Goal: Obtain resource: Download file/media

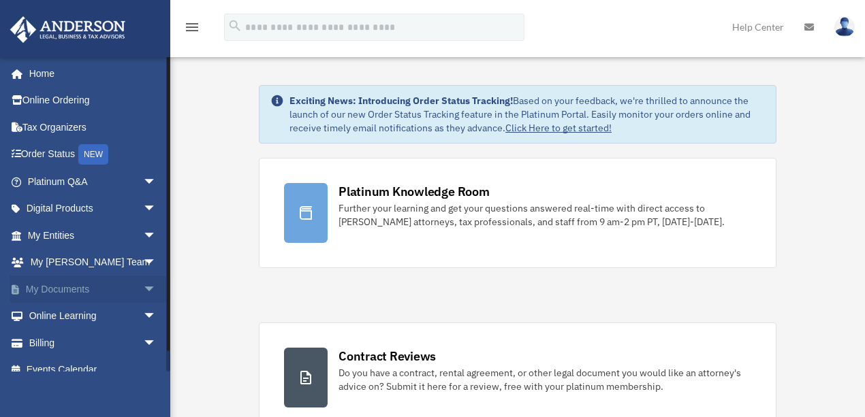
click at [143, 292] on span "arrow_drop_down" at bounding box center [156, 290] width 27 height 28
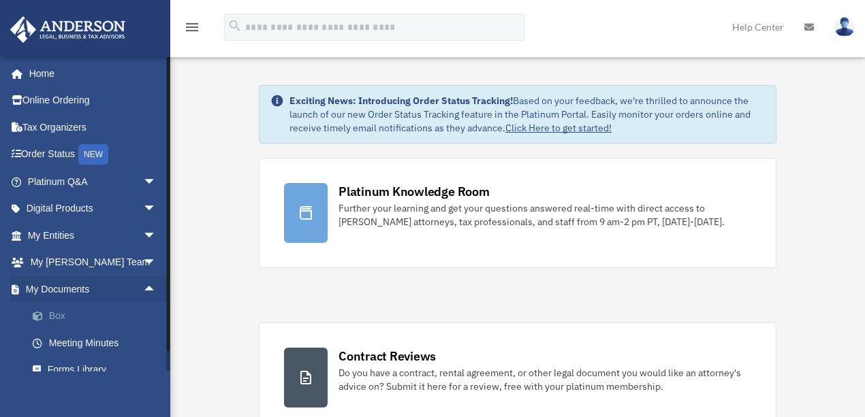
click at [63, 309] on link "Box" at bounding box center [98, 316] width 158 height 27
click at [63, 317] on link "Box" at bounding box center [98, 316] width 158 height 27
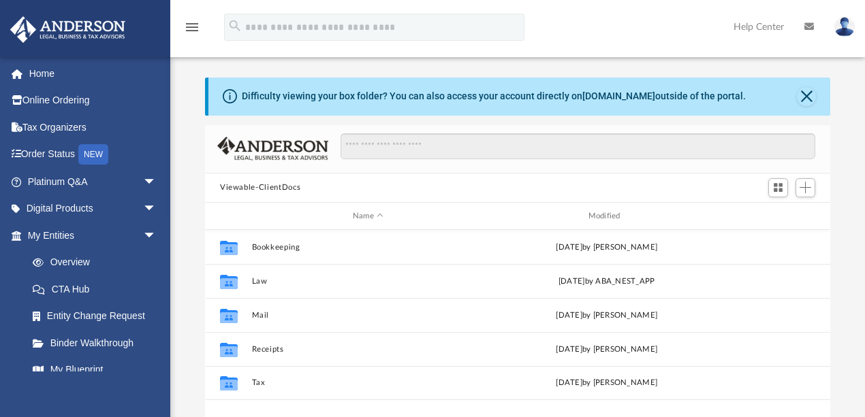
scroll to position [7, 7]
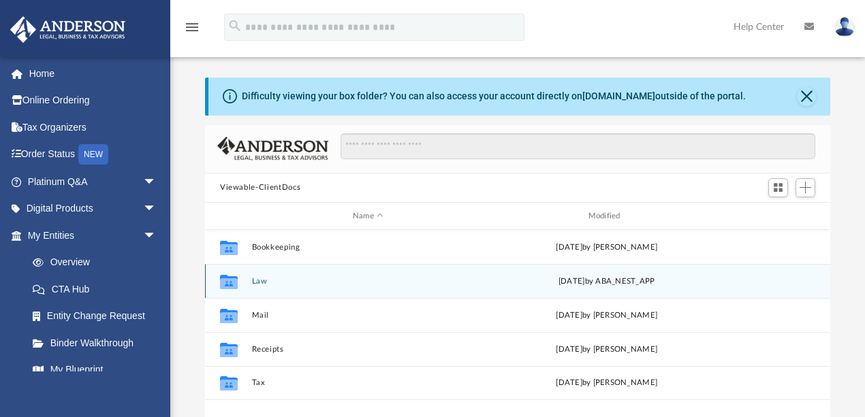
click at [260, 282] on button "Law" at bounding box center [368, 281] width 233 height 9
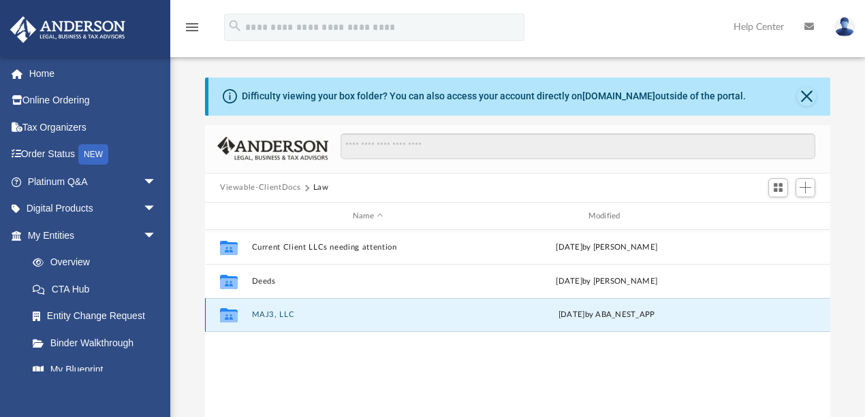
click at [266, 313] on button "MAJ3, LLC" at bounding box center [368, 315] width 233 height 9
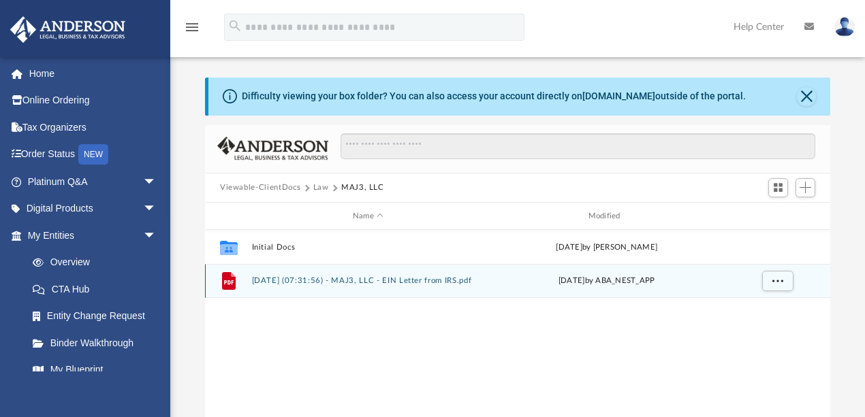
click at [324, 281] on button "2025.08.08 (07:31:56) - MAJ3, LLC - EIN Letter from IRS.pdf" at bounding box center [368, 281] width 233 height 9
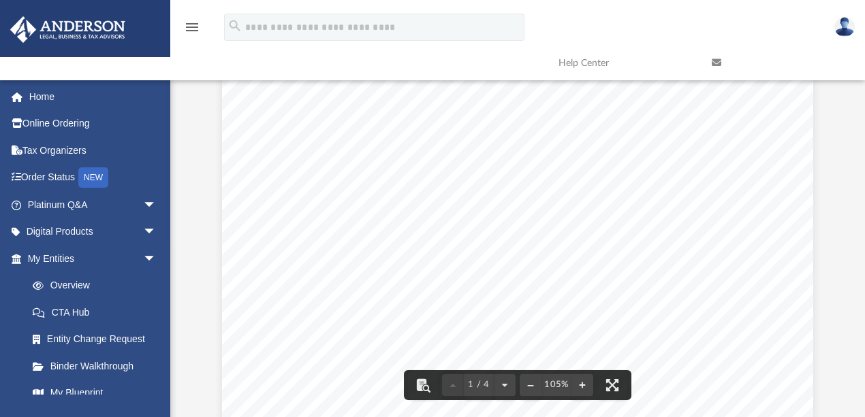
scroll to position [0, 0]
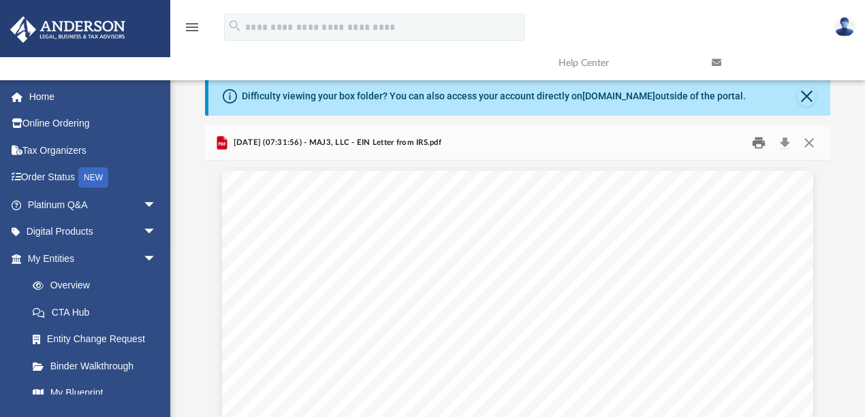
click at [757, 143] on button "Print" at bounding box center [759, 142] width 27 height 21
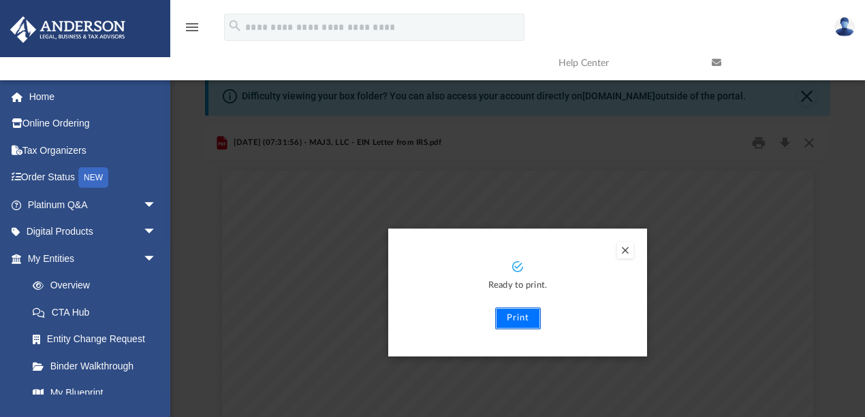
click at [534, 320] on button "Print" at bounding box center [518, 319] width 46 height 22
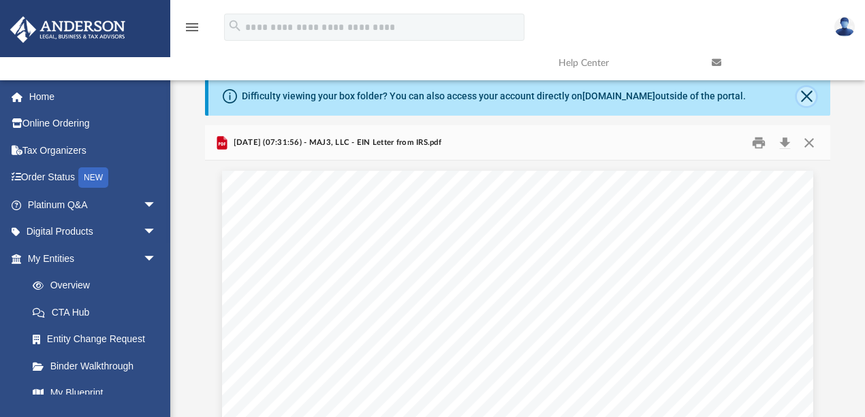
click at [806, 95] on button "Close" at bounding box center [806, 96] width 19 height 19
